Goal: Contribute content

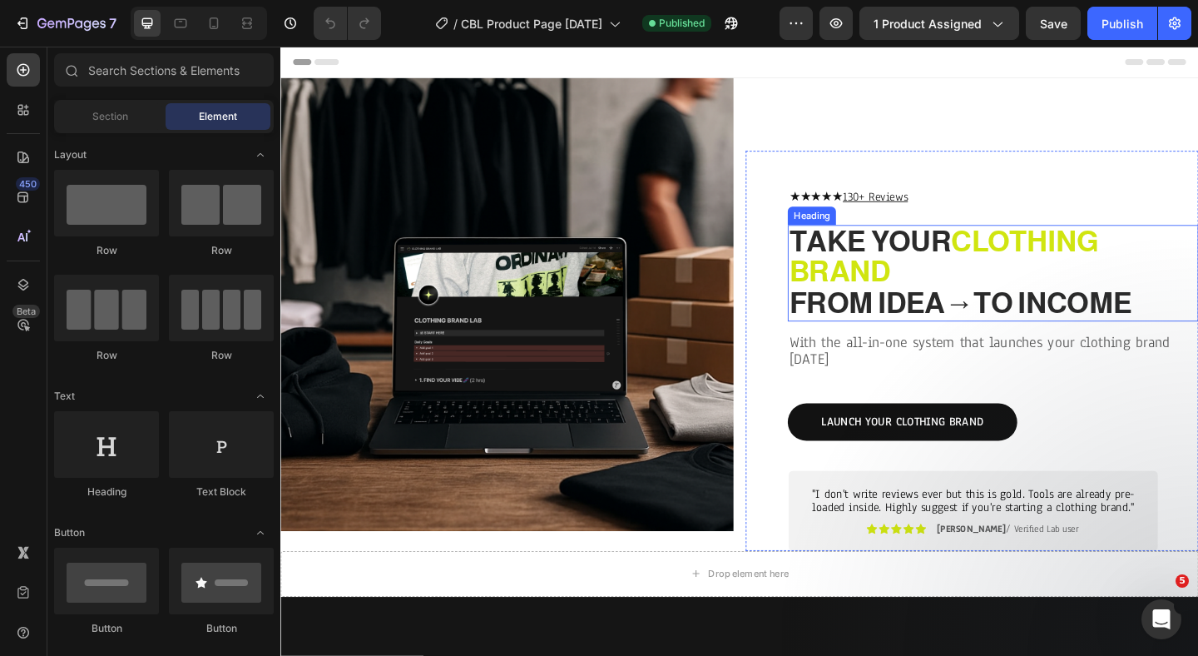
click at [1131, 323] on strong "TO INCOME" at bounding box center [1120, 325] width 172 height 35
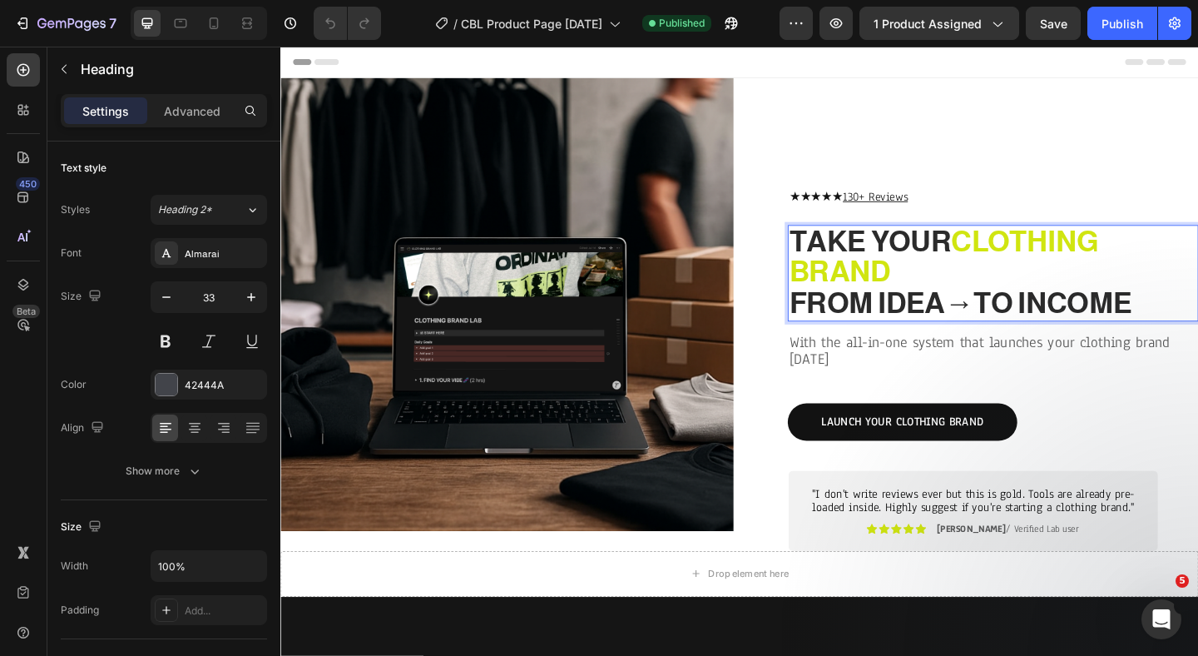
click at [1112, 323] on strong "TO INCOME" at bounding box center [1120, 325] width 172 height 35
click at [1197, 324] on p "TAKE YOUR CLOTHING BRAND FROM IDEA → TO INCOME" at bounding box center [1056, 293] width 444 height 102
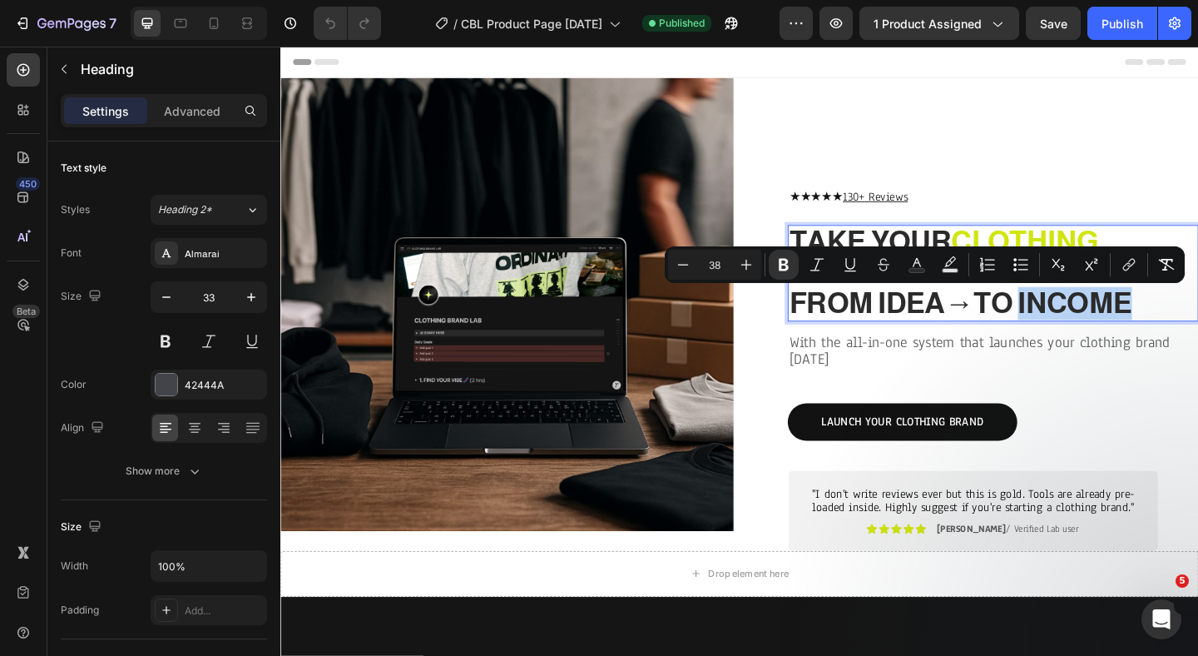
drag, startPoint x: 1212, startPoint y: 324, endPoint x: 1095, endPoint y: 321, distance: 117.4
click at [1095, 321] on strong "TO INCOME" at bounding box center [1120, 325] width 172 height 35
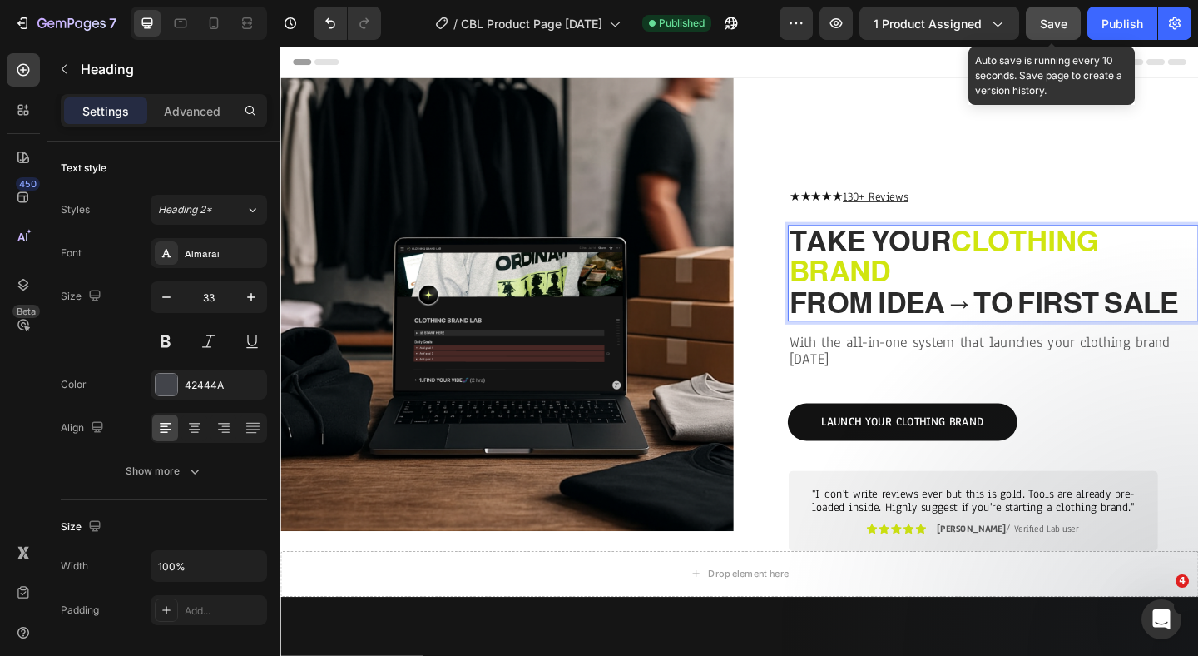
click at [1064, 32] on button "Save" at bounding box center [1053, 23] width 55 height 33
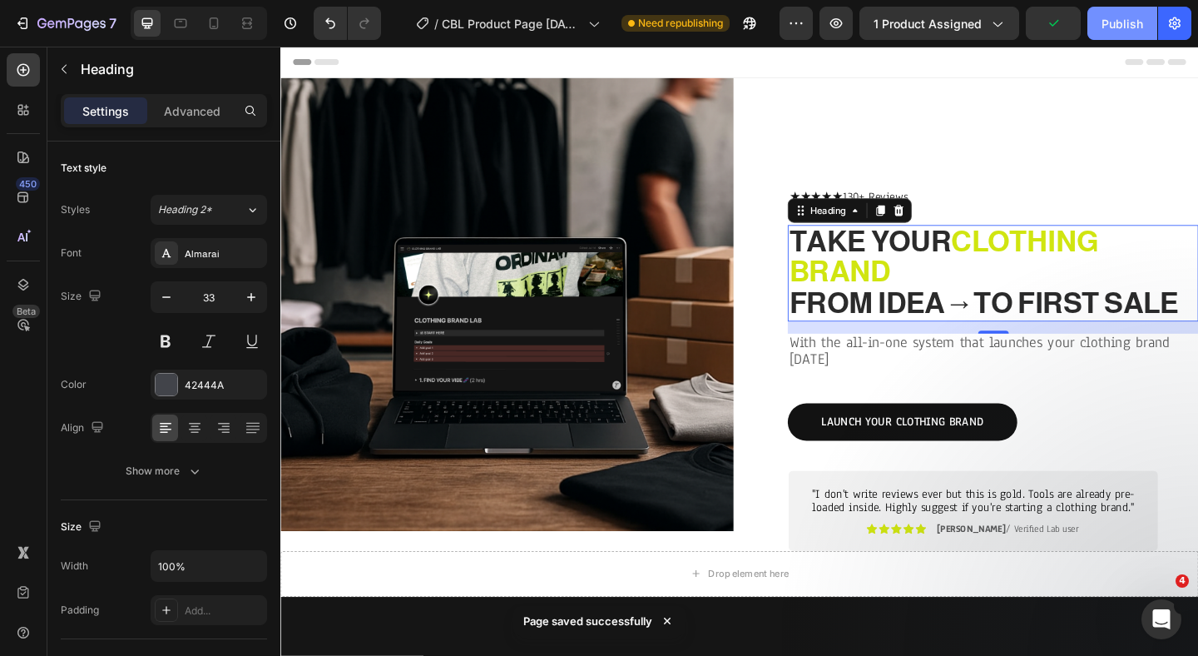
click at [1118, 32] on div "Publish" at bounding box center [1123, 23] width 42 height 17
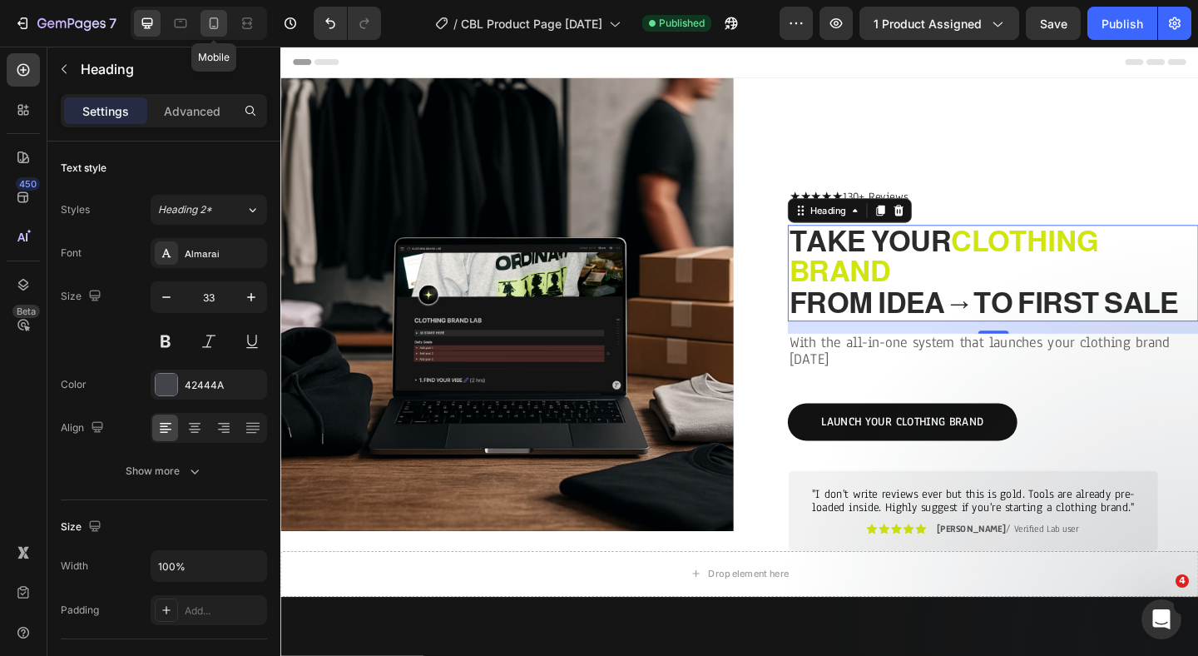
click at [210, 31] on icon at bounding box center [214, 23] width 17 height 17
type input "23"
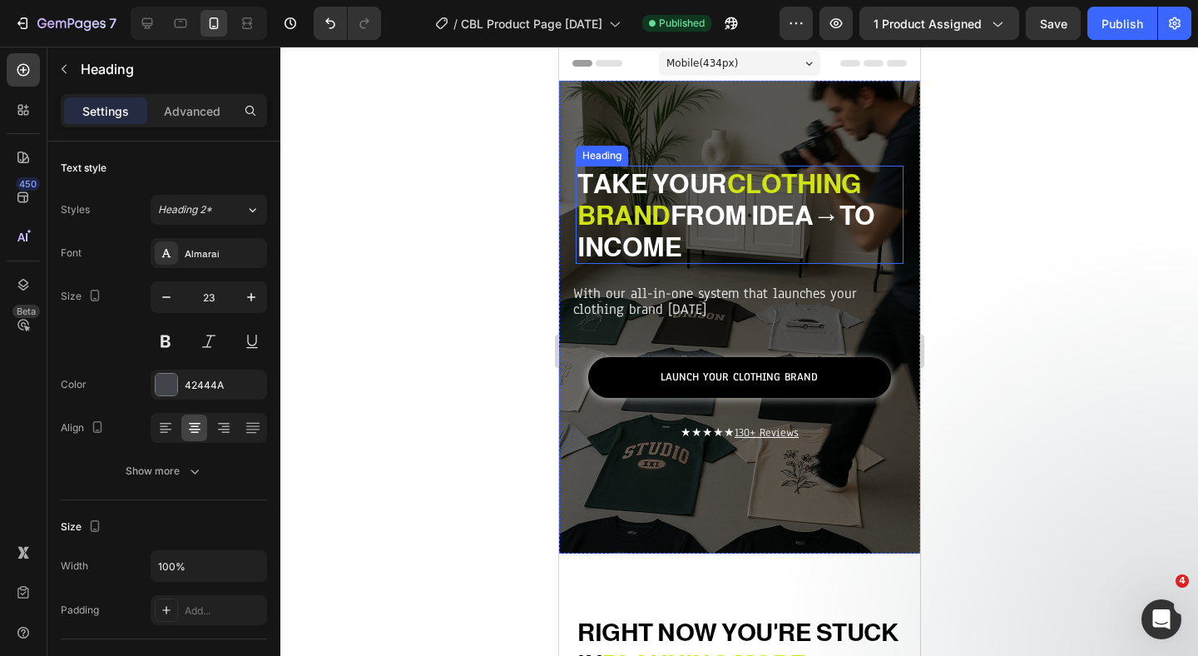
click at [731, 242] on h2 "TAKE YOUR CLOTHING BRAND FROM IDEA → TO INCOME" at bounding box center [739, 215] width 328 height 98
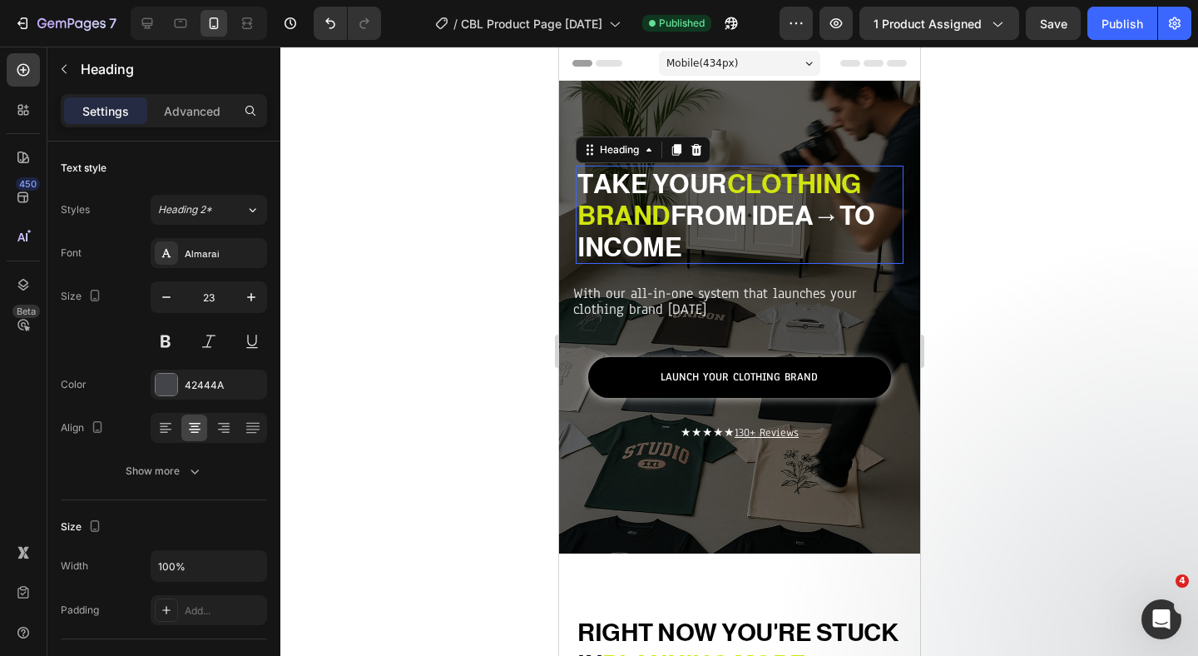
click at [731, 242] on h2 "TAKE YOUR CLOTHING BRAND FROM IDEA → TO INCOME" at bounding box center [739, 215] width 328 height 98
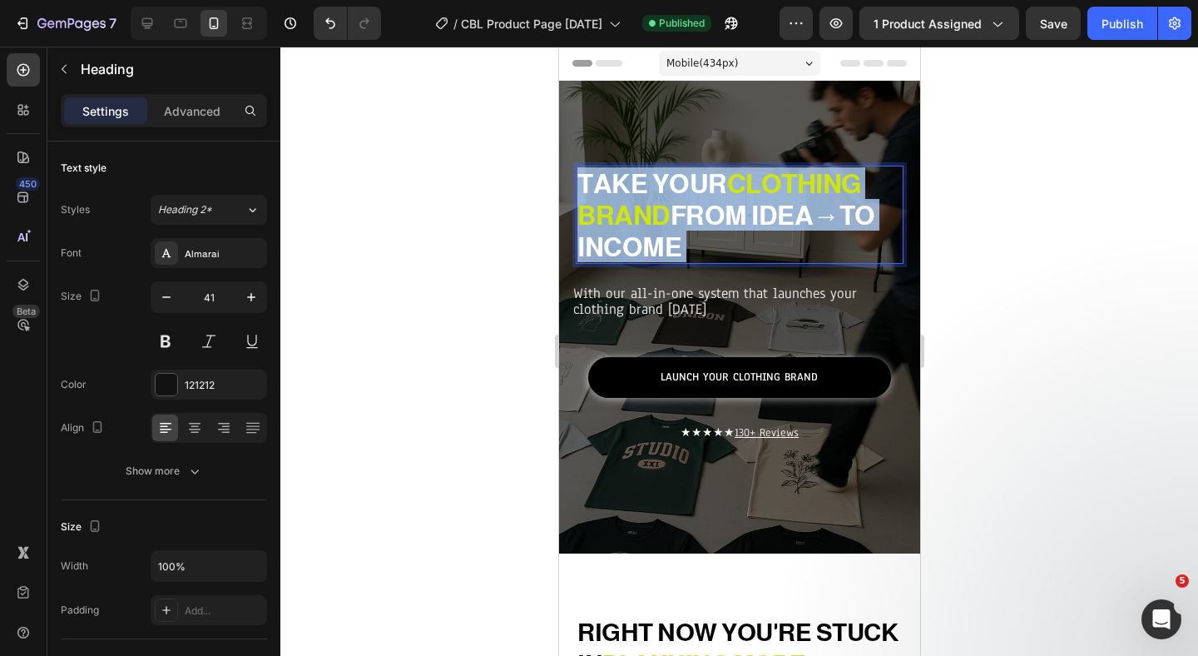
drag, startPoint x: 702, startPoint y: 240, endPoint x: 638, endPoint y: 242, distance: 64.1
click at [638, 242] on p "TAKE YOUR CLOTHING BRAND FROM IDEA → TO INCOME" at bounding box center [739, 214] width 325 height 95
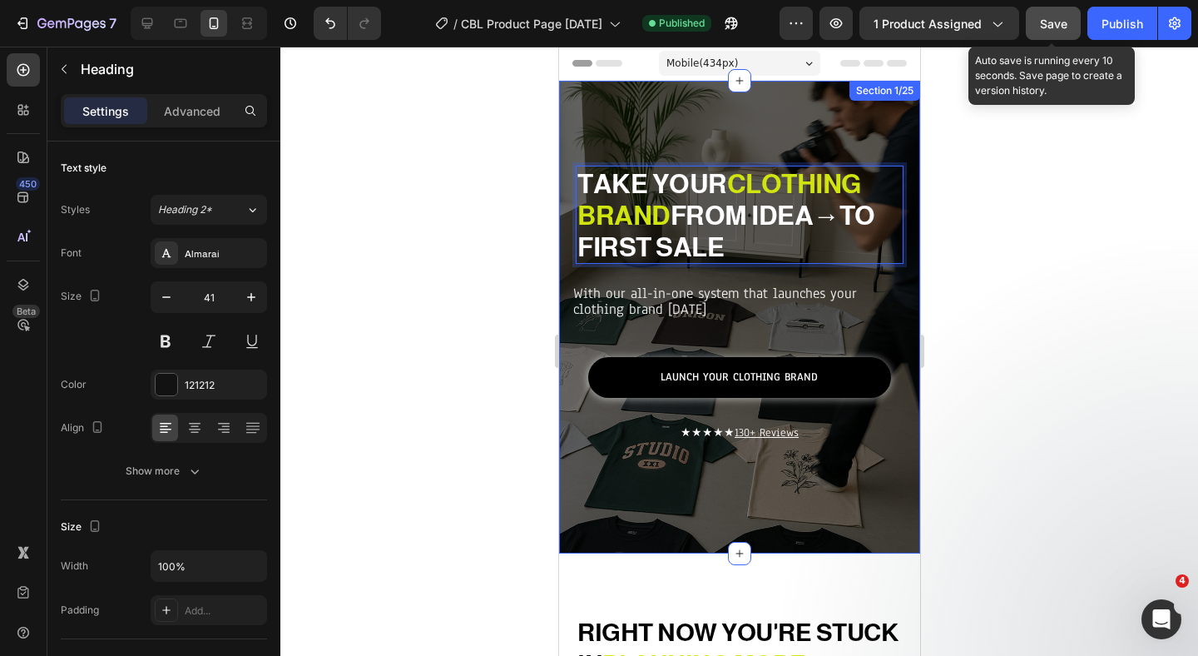
click at [1057, 22] on span "Save" at bounding box center [1053, 24] width 27 height 14
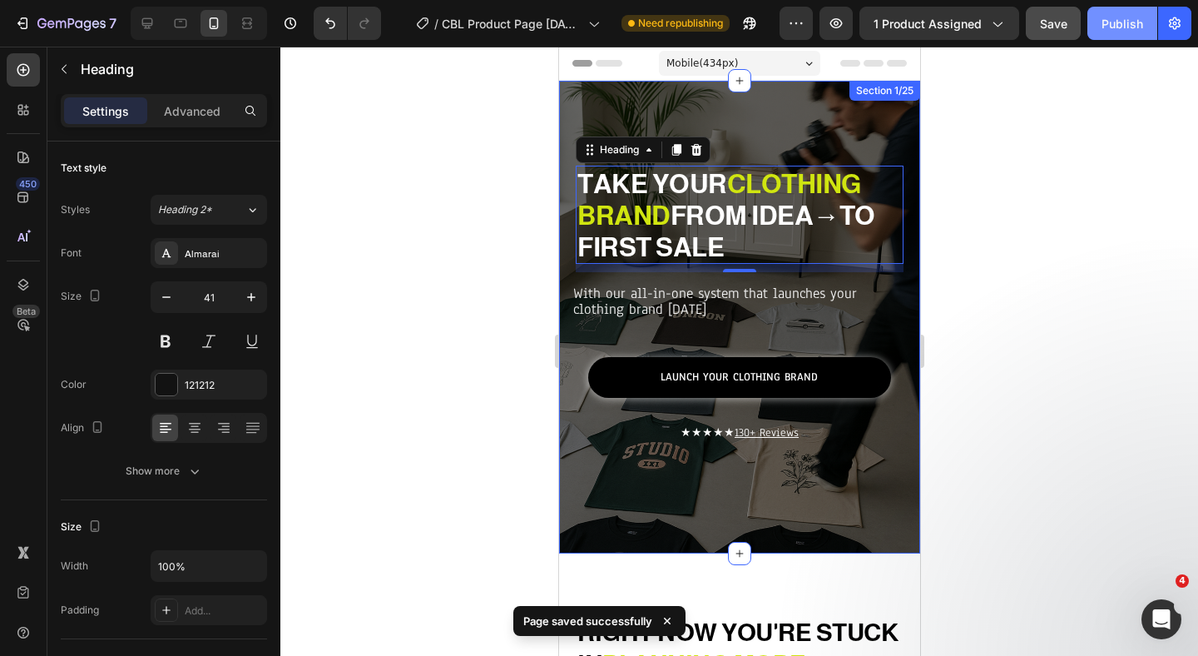
click at [1136, 26] on div "Publish" at bounding box center [1123, 23] width 42 height 17
